Goal: Information Seeking & Learning: Learn about a topic

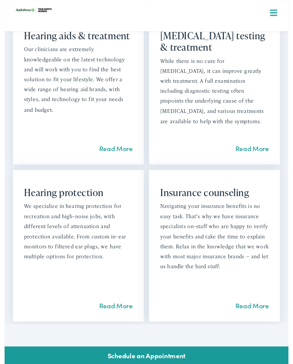
scroll to position [774, 0]
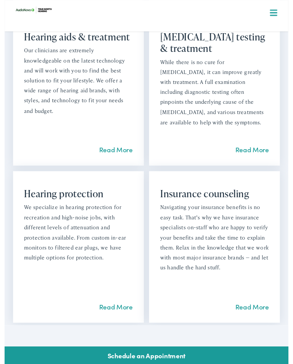
click at [120, 313] on link "Read More" at bounding box center [115, 317] width 35 height 10
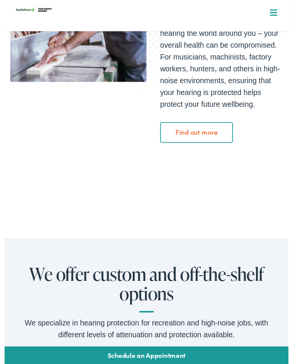
scroll to position [173, 0]
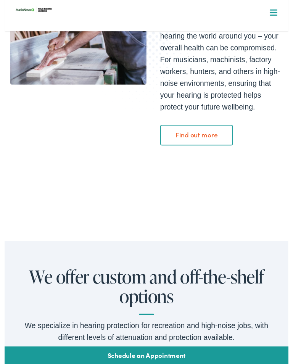
click at [205, 139] on link "Find out more" at bounding box center [199, 139] width 76 height 21
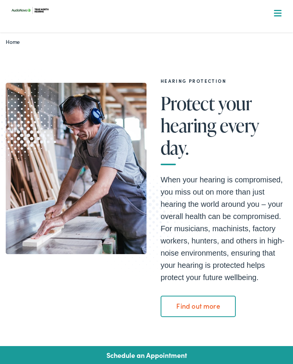
scroll to position [0, 0]
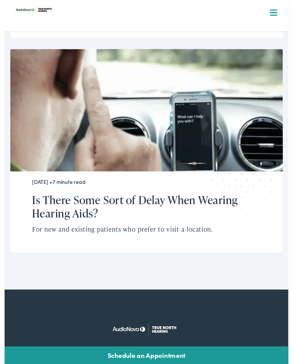
scroll to position [2691, 0]
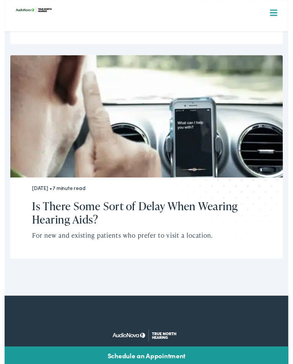
click at [147, 206] on h2 "Is There Some Sort of Delay When Wearing Hearing Aids?" at bounding box center [140, 220] width 225 height 28
